Goal: Feedback & Contribution: Submit feedback/report problem

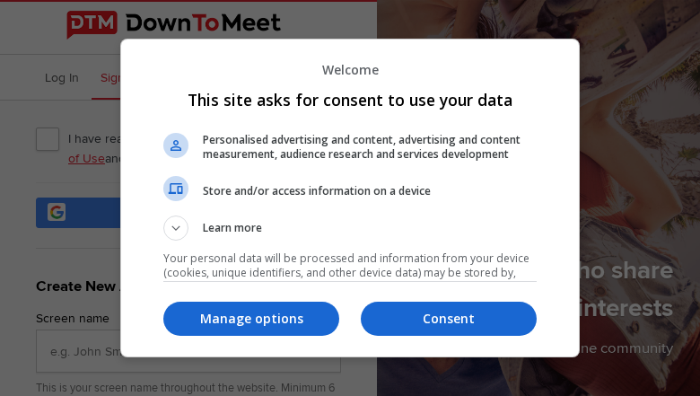
type input "YyjRqqbczuB"
type input "[EMAIL_ADDRESS][PERSON_NAME][PERSON_NAME][DOMAIN_NAME]"
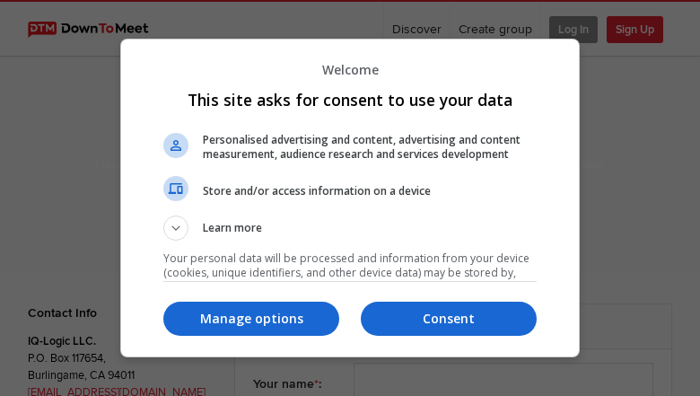
select select "general"
type input "btojsAGb"
type input "[EMAIL_ADDRESS][PERSON_NAME][PERSON_NAME][DOMAIN_NAME]"
